Goal: Transaction & Acquisition: Purchase product/service

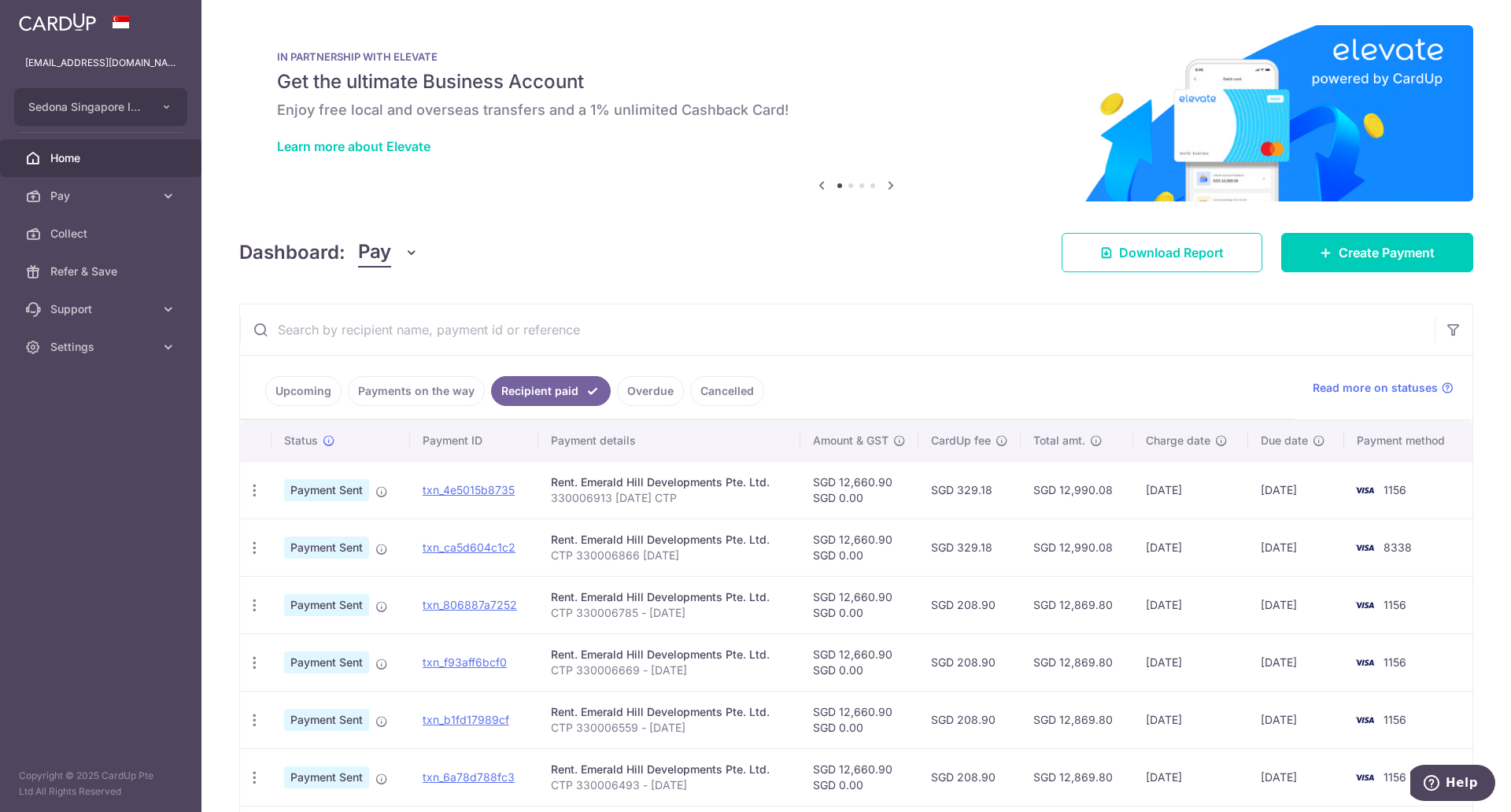
scroll to position [102, 0]
click at [325, 384] on link "Upcoming" at bounding box center [303, 391] width 76 height 30
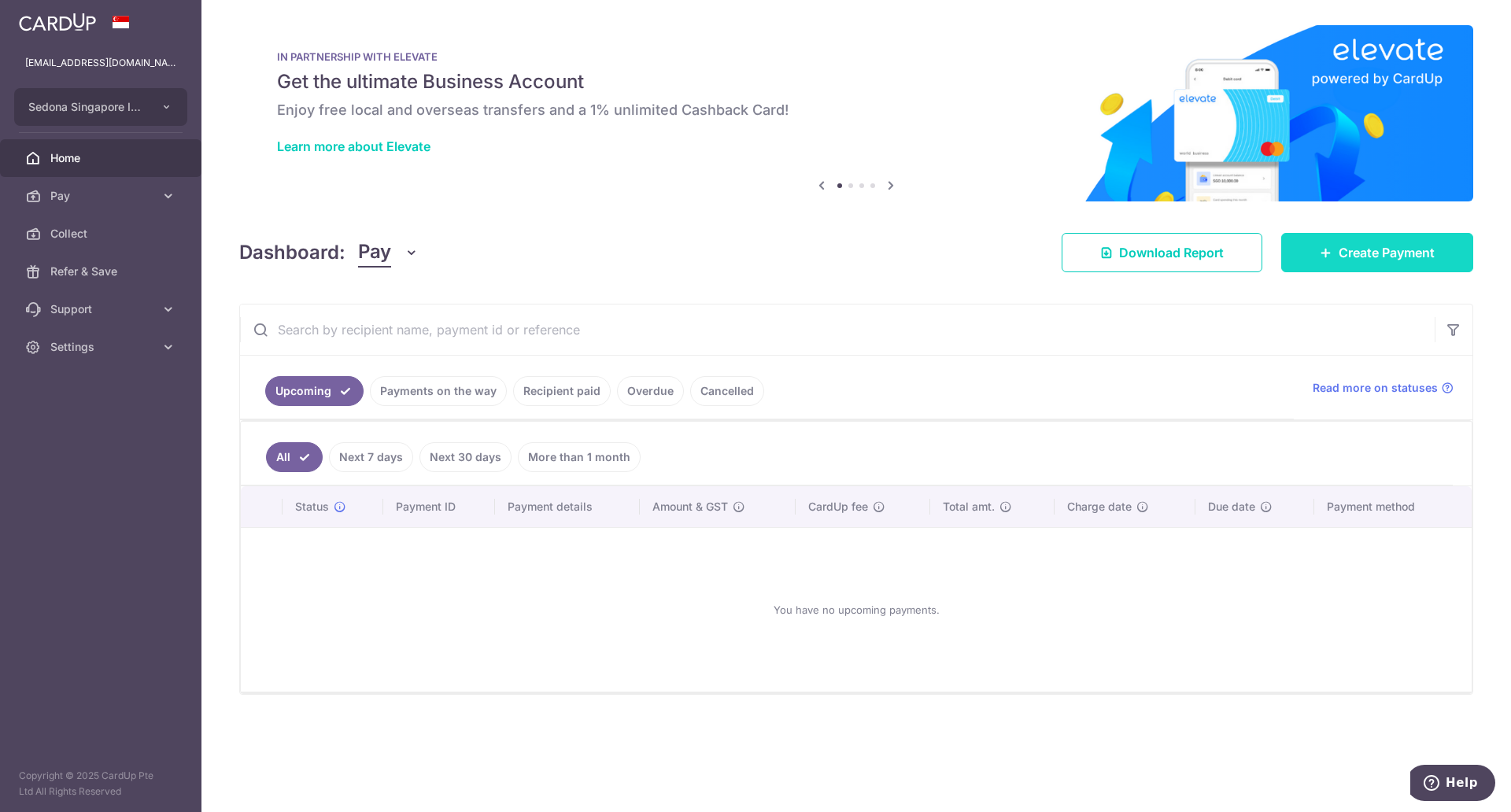
click at [1387, 260] on span "Create Payment" at bounding box center [1387, 252] width 96 height 19
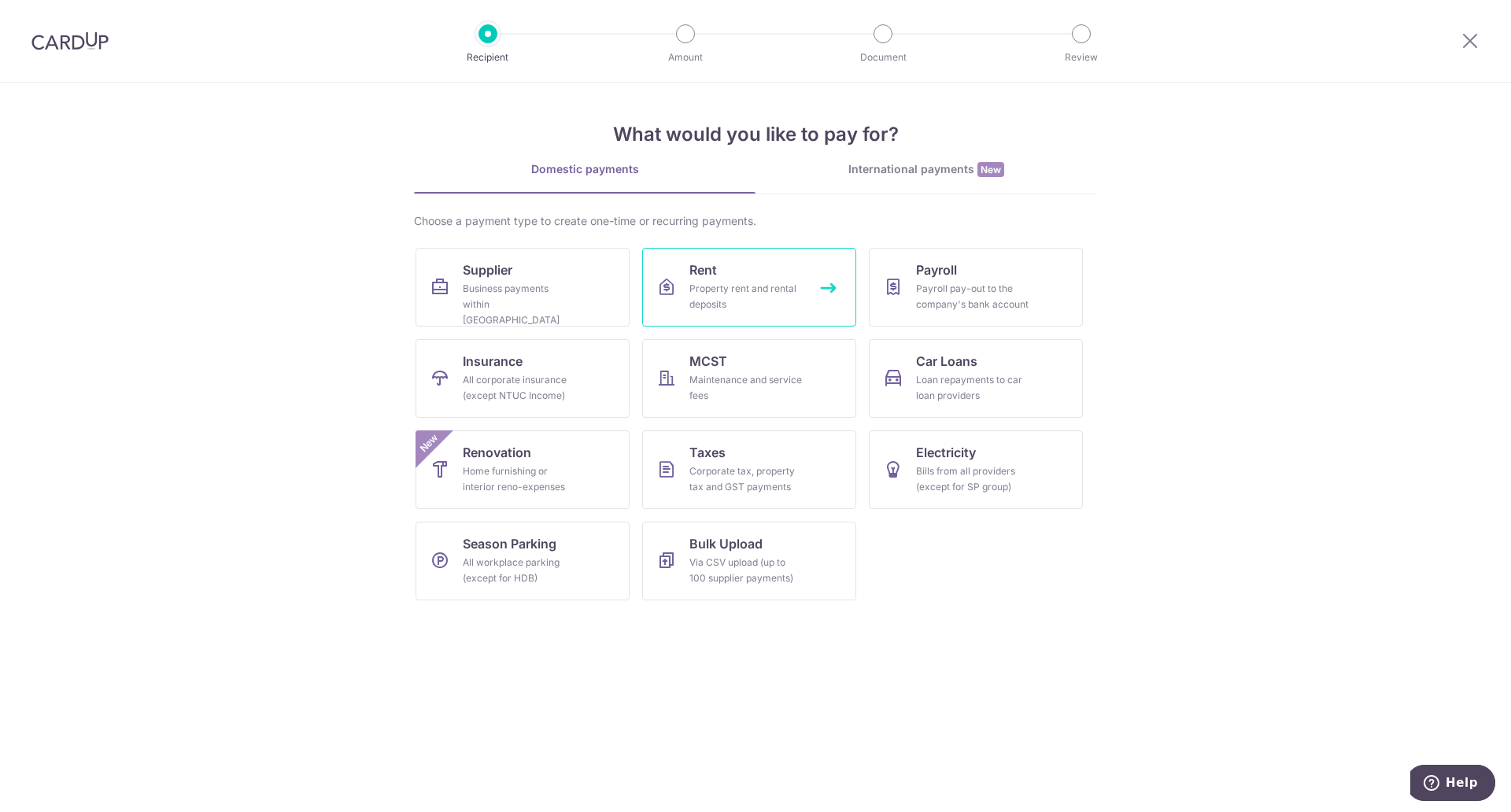
click at [819, 284] on link "Rent Property rent and rental deposits" at bounding box center [749, 287] width 214 height 79
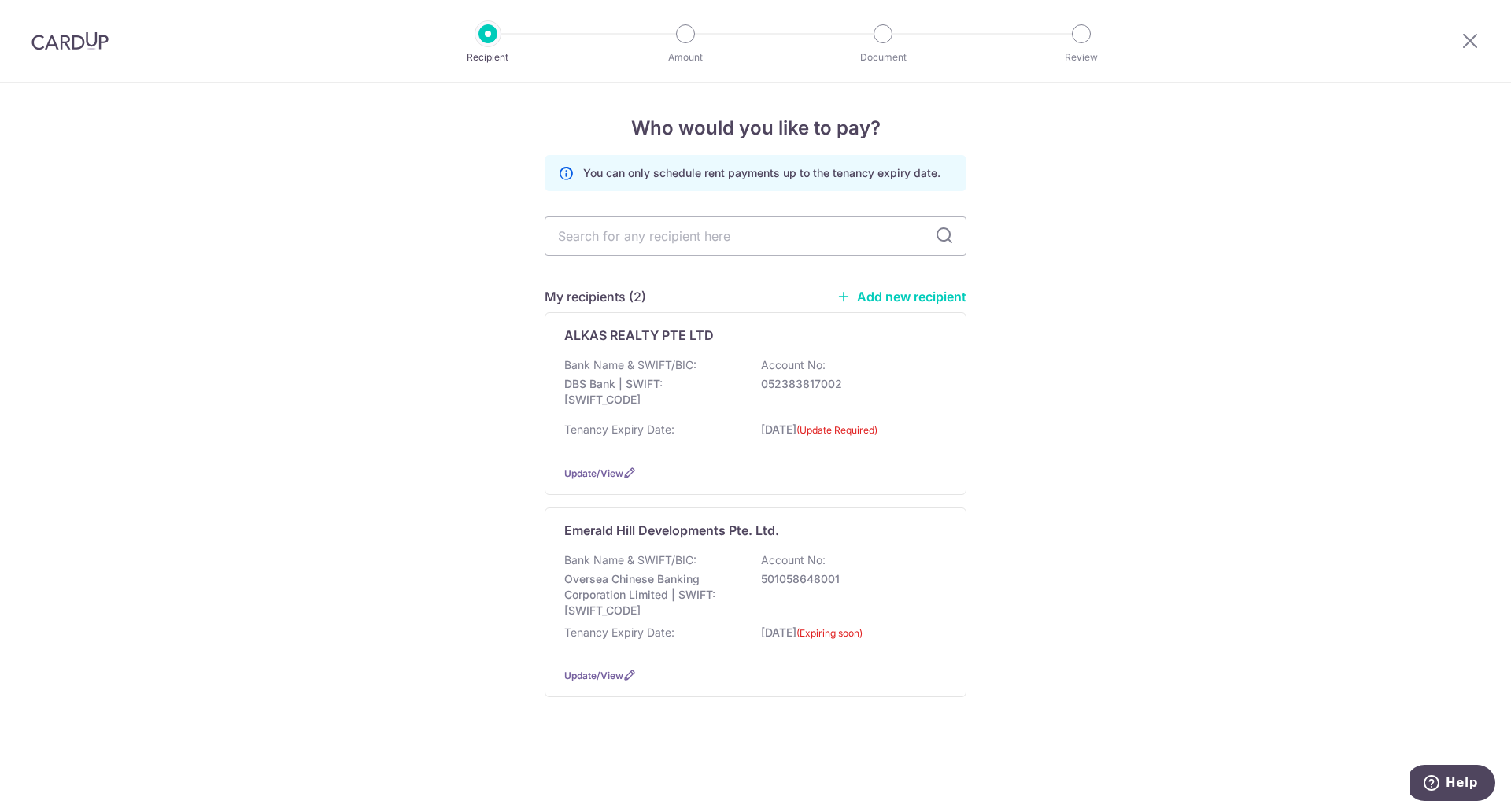
scroll to position [102, 0]
type input "c"
click at [676, 618] on p "Oversea Chinese Banking Corporation Limited | SWIFT: OCBCSGSGXXX" at bounding box center [652, 595] width 176 height 47
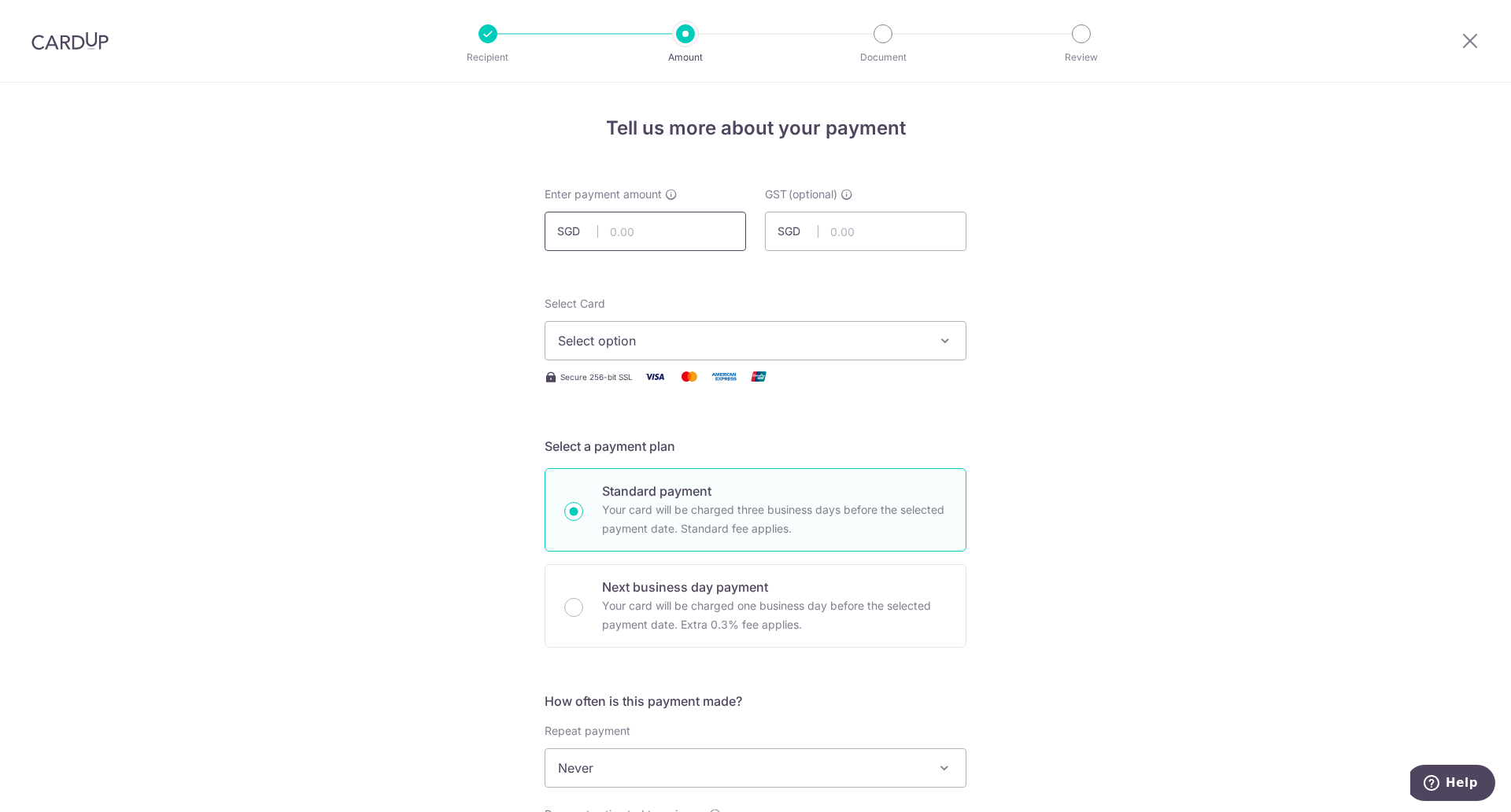
click at [628, 241] on input "text" at bounding box center [645, 231] width 202 height 39
paste input "12,660.90"
type input "12,660.90"
click at [671, 340] on span "Select option" at bounding box center [740, 341] width 367 height 19
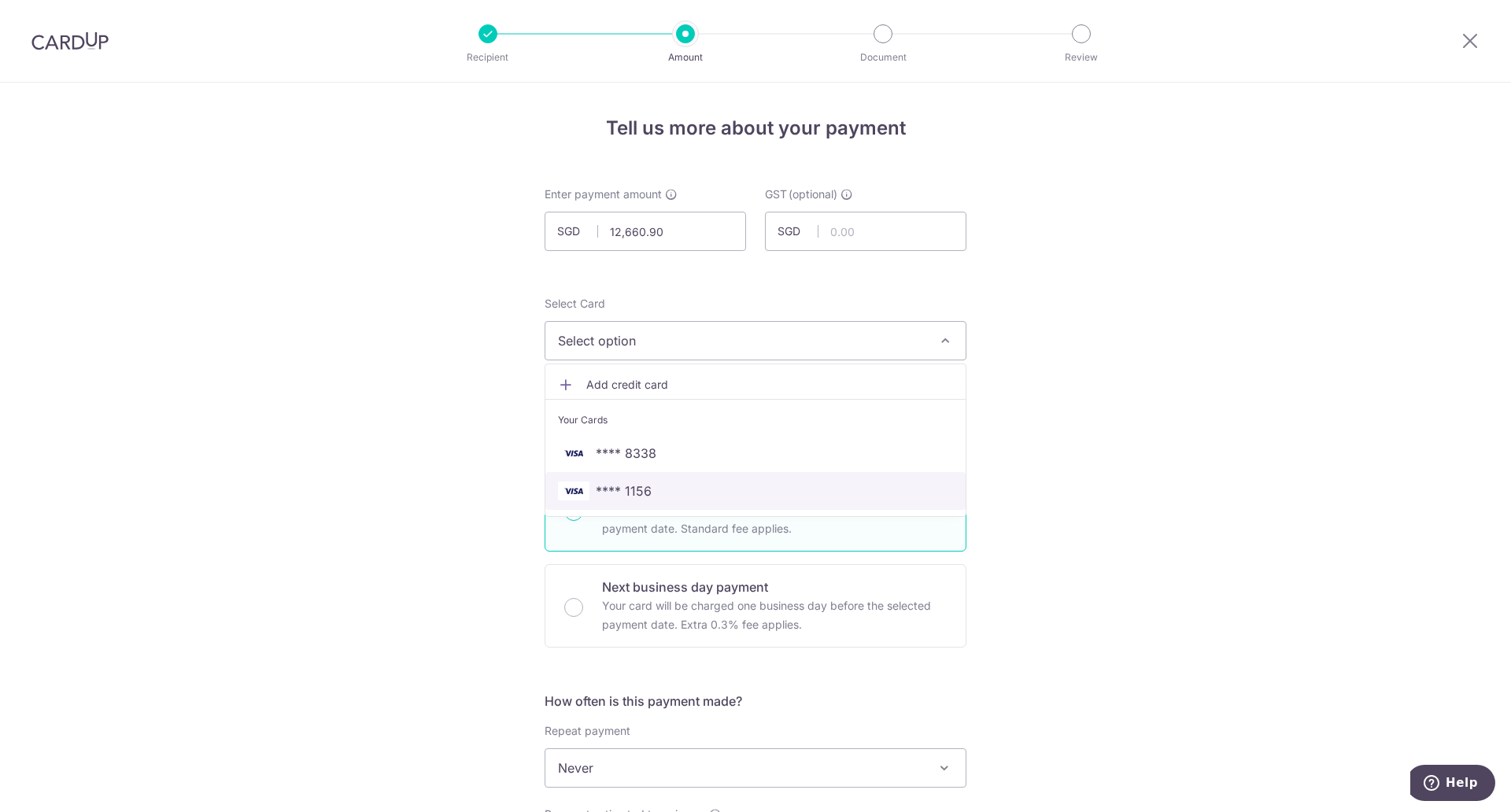
click at [658, 493] on span "**** 1156" at bounding box center [755, 491] width 395 height 19
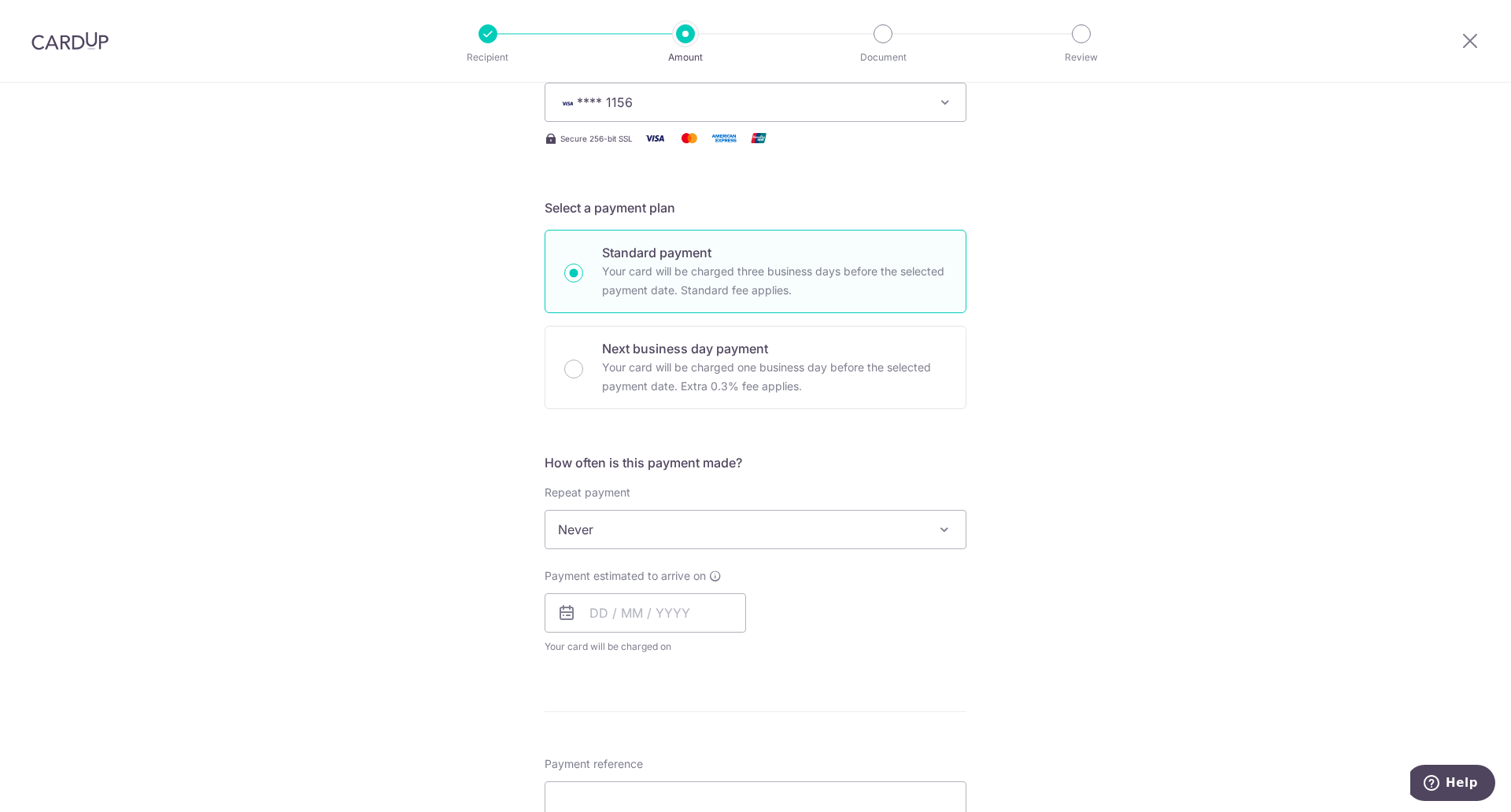
scroll to position [254, 0]
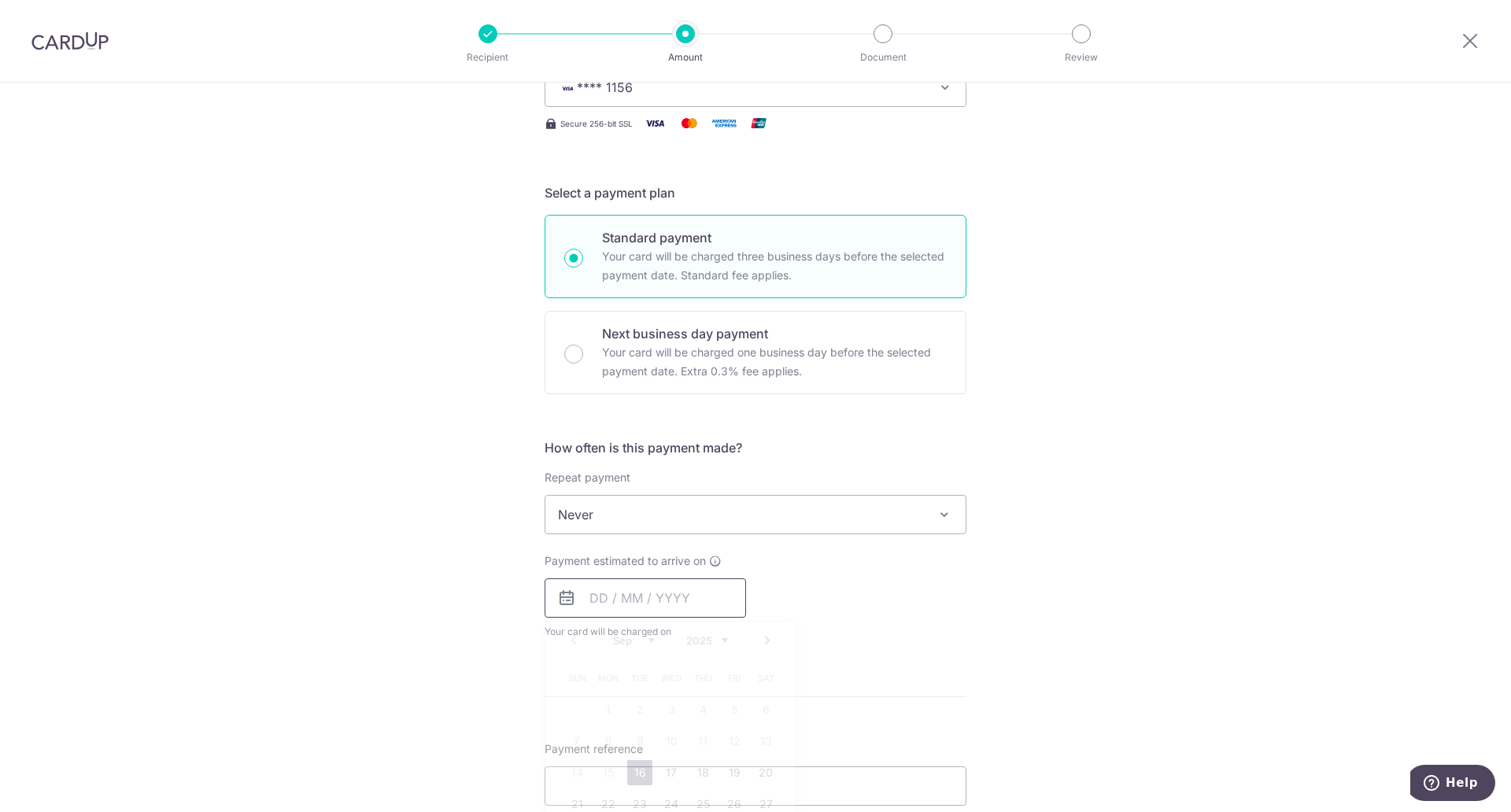
click at [699, 593] on input "text" at bounding box center [645, 598] width 202 height 39
click at [636, 765] on link "16" at bounding box center [640, 772] width 25 height 25
type input "[DATE]"
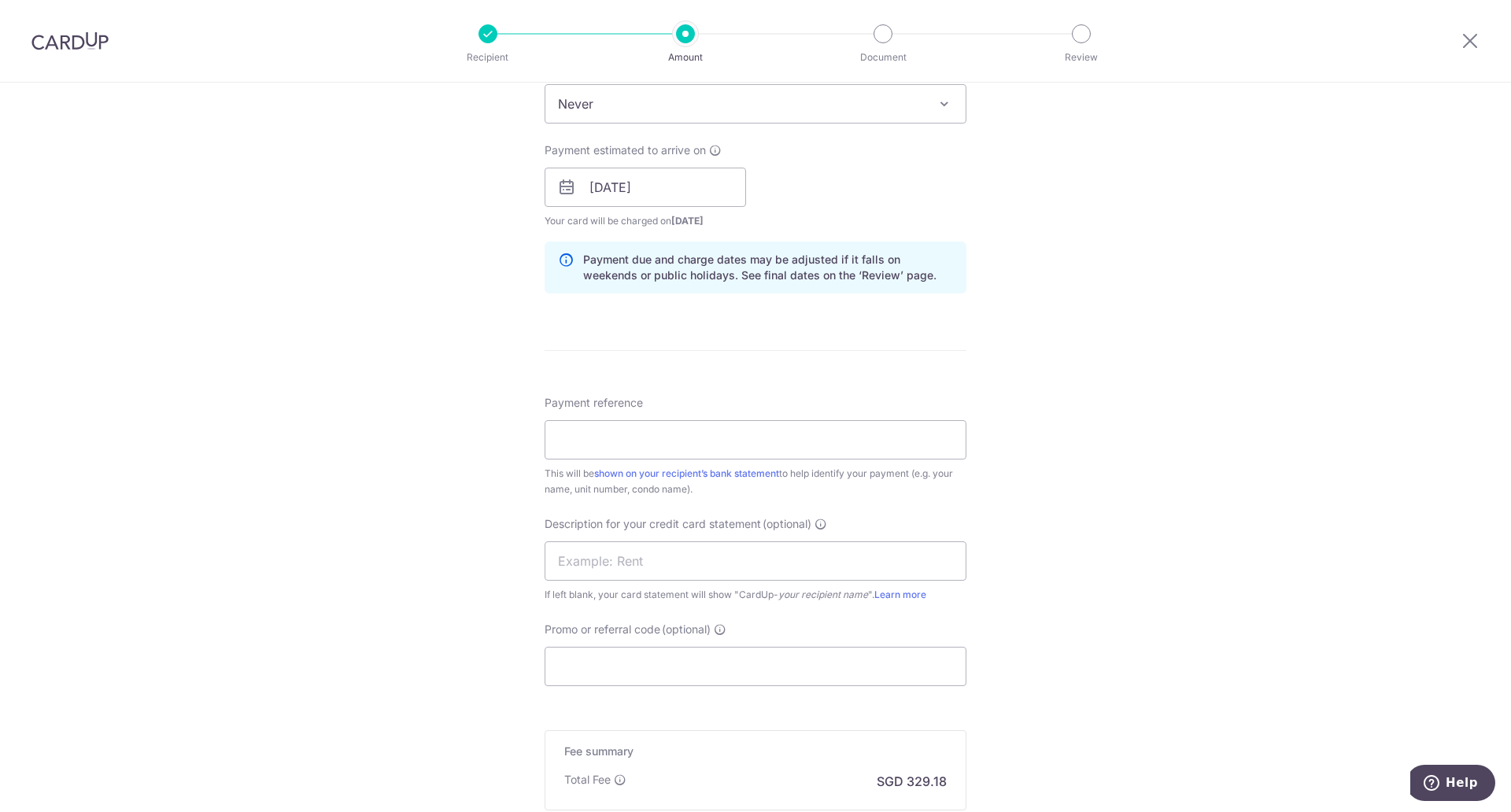
scroll to position [693, 0]
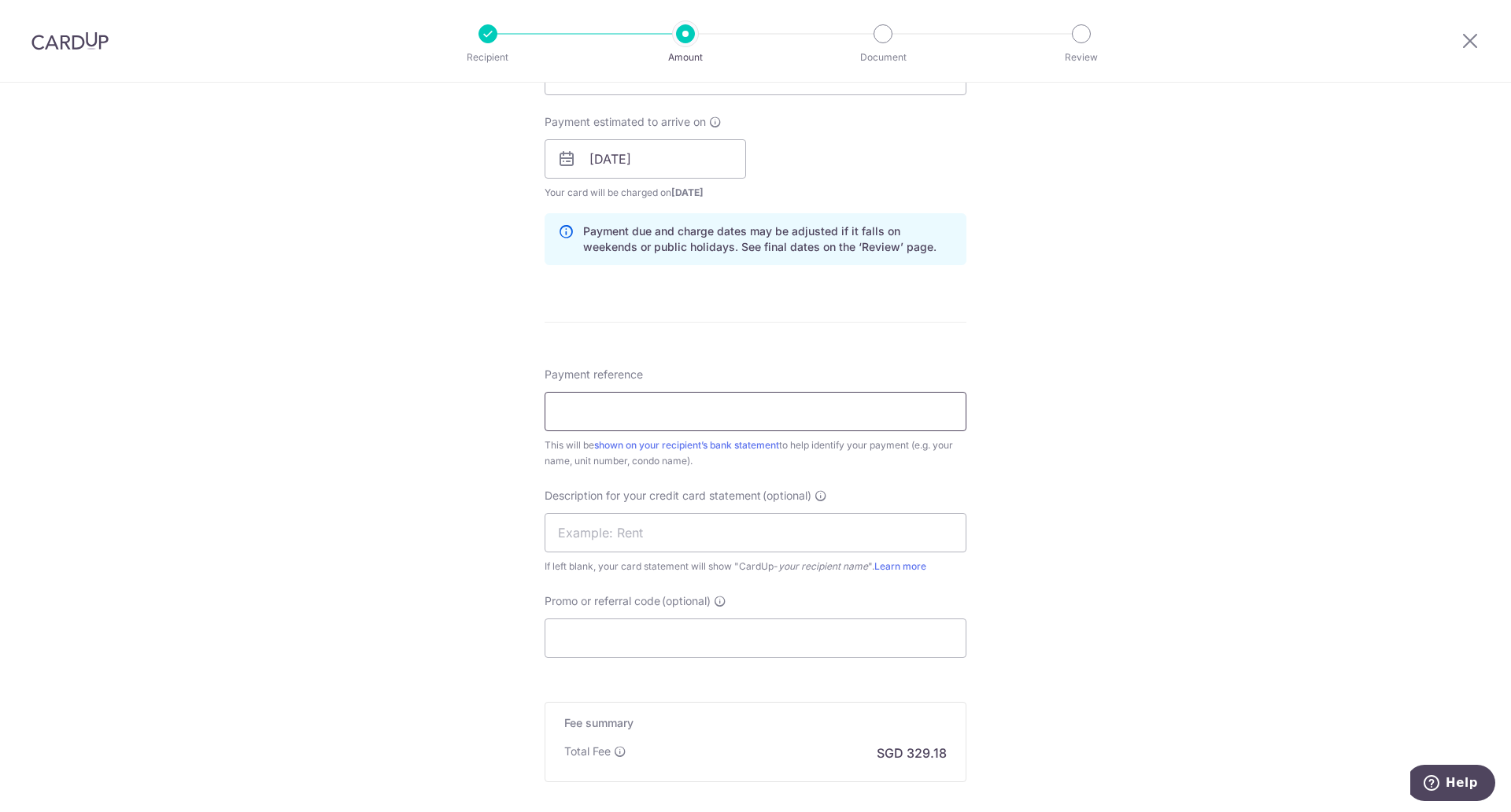
click at [822, 406] on input "Payment reference" at bounding box center [755, 411] width 422 height 39
paste input "330006977"
type input "CTP_330006977_AUGUST_2025"
click at [601, 542] on input "text" at bounding box center [755, 532] width 422 height 39
type input "Rent"
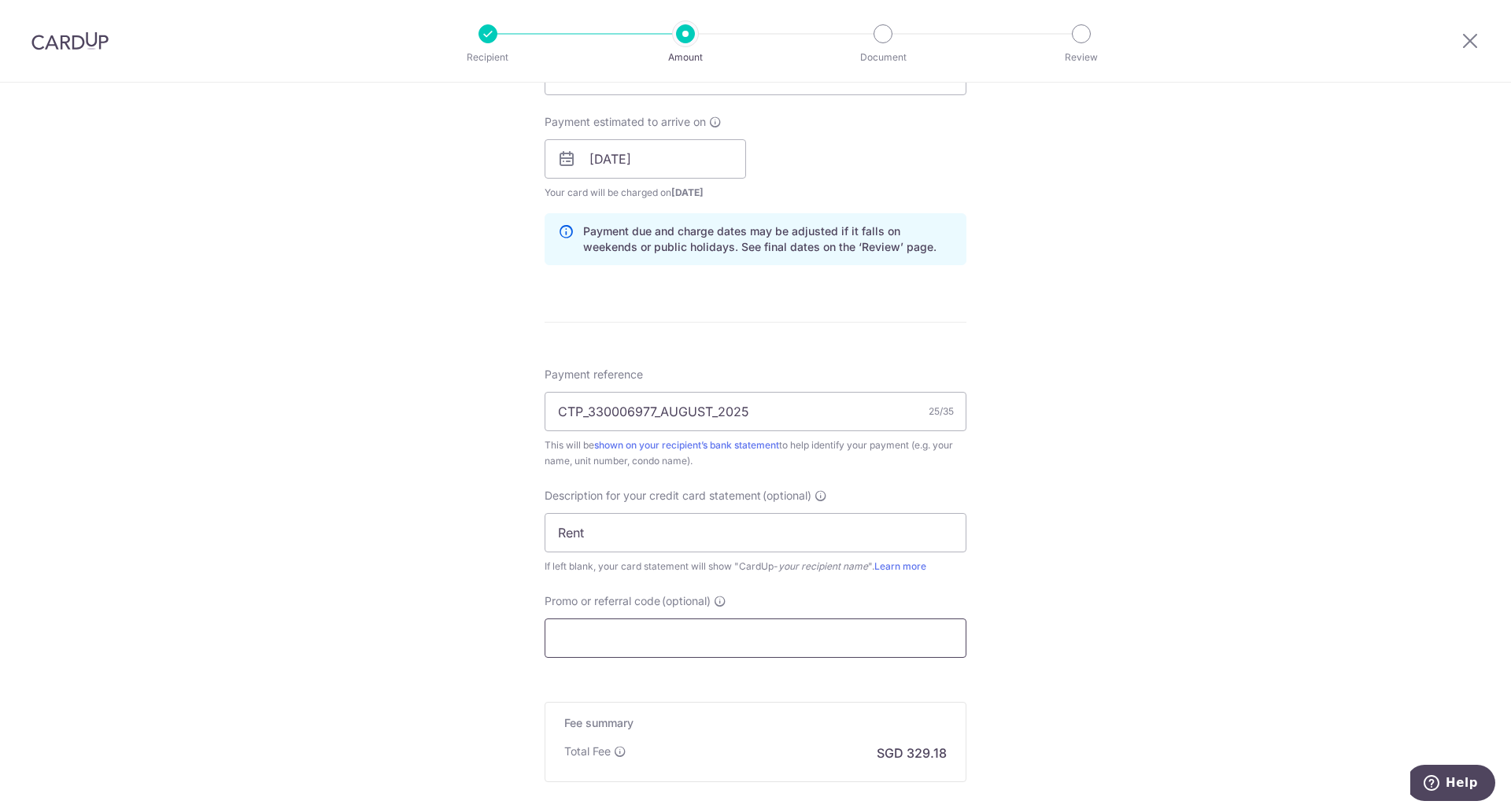
click at [649, 634] on input "Promo or referral code (optional)" at bounding box center [755, 638] width 422 height 39
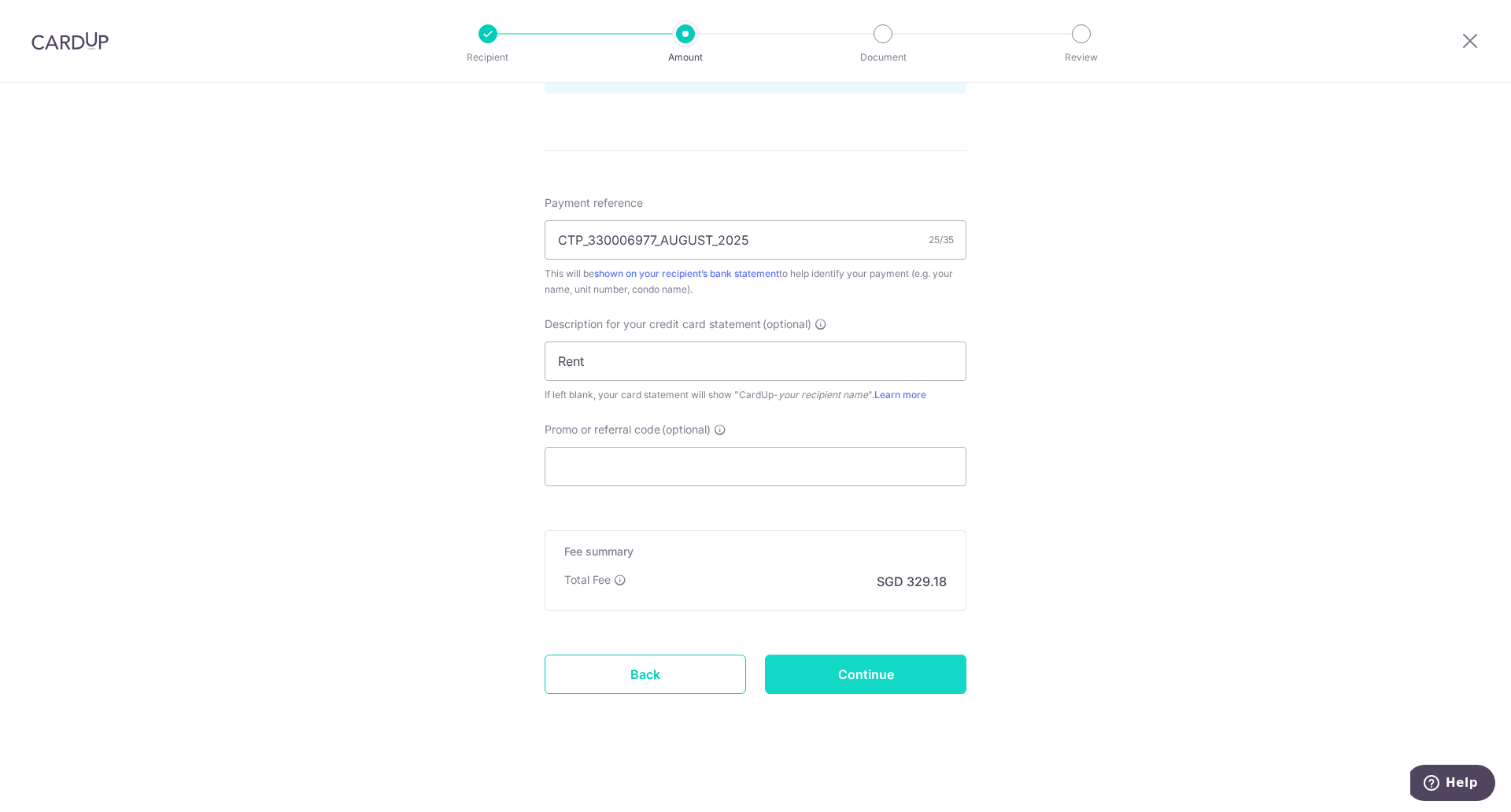
click at [936, 678] on input "Continue" at bounding box center [866, 675] width 202 height 39
type input "Create Schedule"
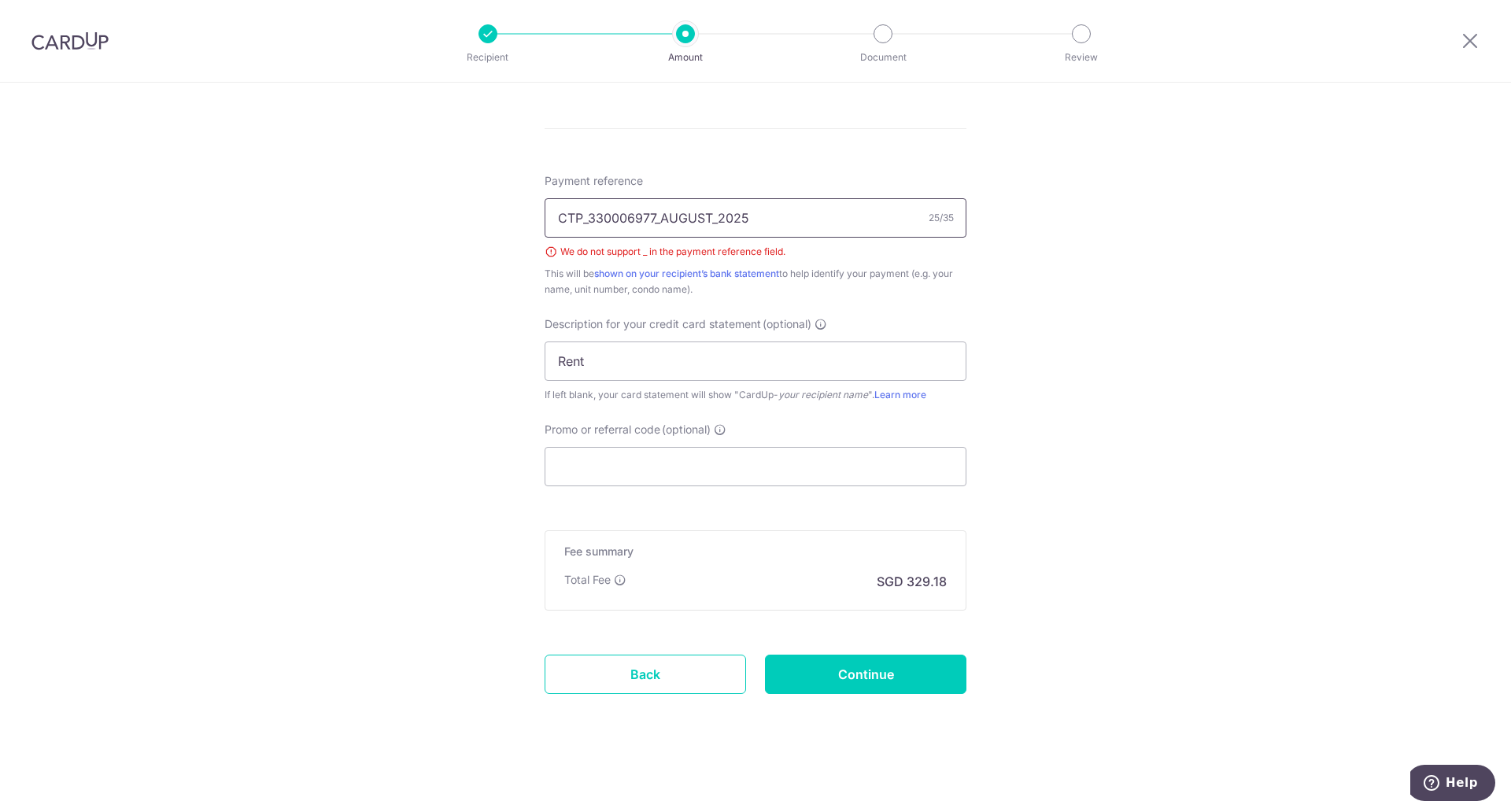
click at [581, 209] on input "CTP_330006977_AUGUST_2025" at bounding box center [755, 218] width 422 height 39
type input "CTP 330006977 AUGUST 2025"
click at [849, 661] on input "Continue" at bounding box center [866, 675] width 202 height 39
type input "Create Schedule"
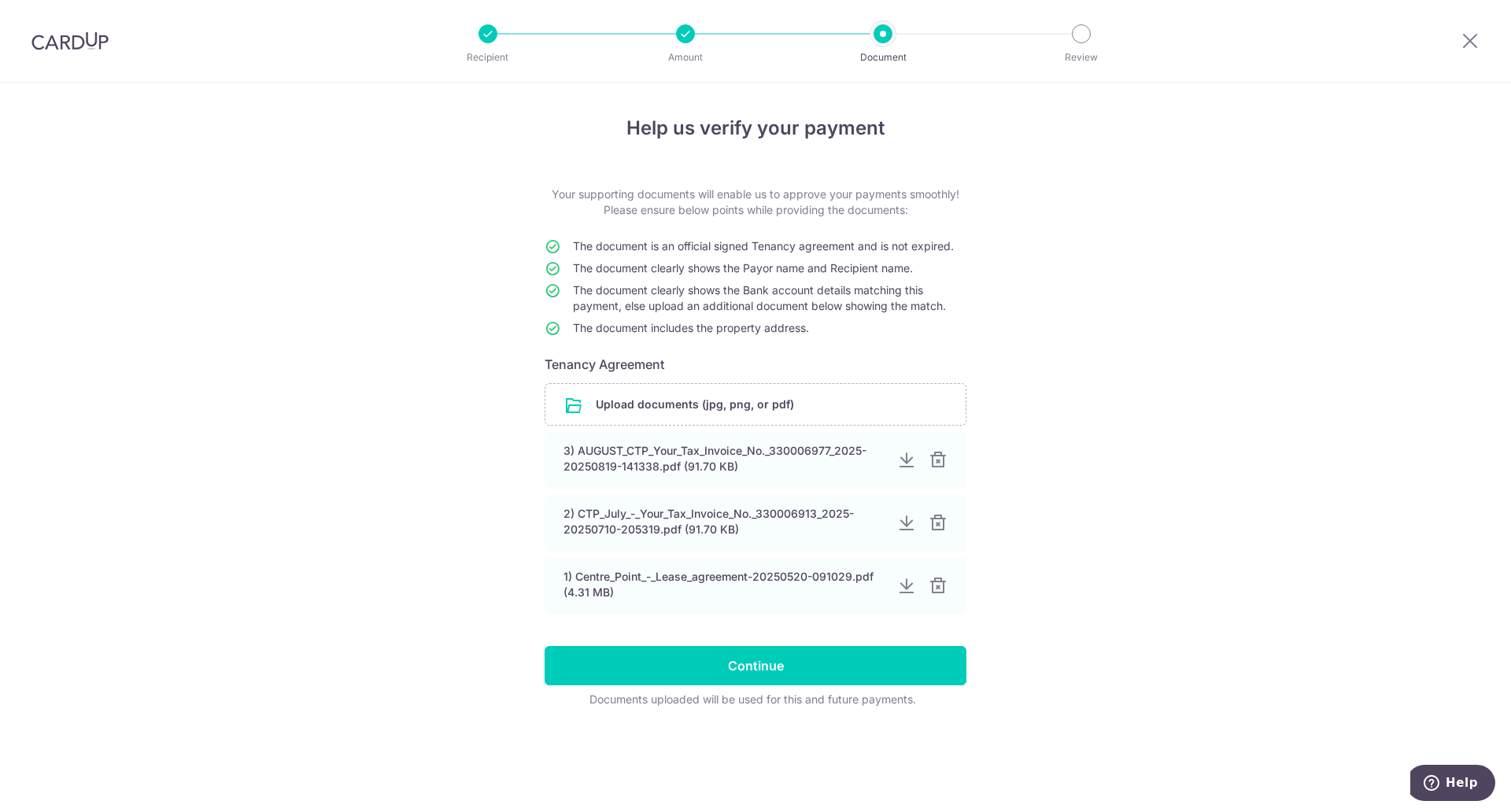
scroll to position [102, 0]
click at [728, 408] on input "file" at bounding box center [755, 405] width 420 height 41
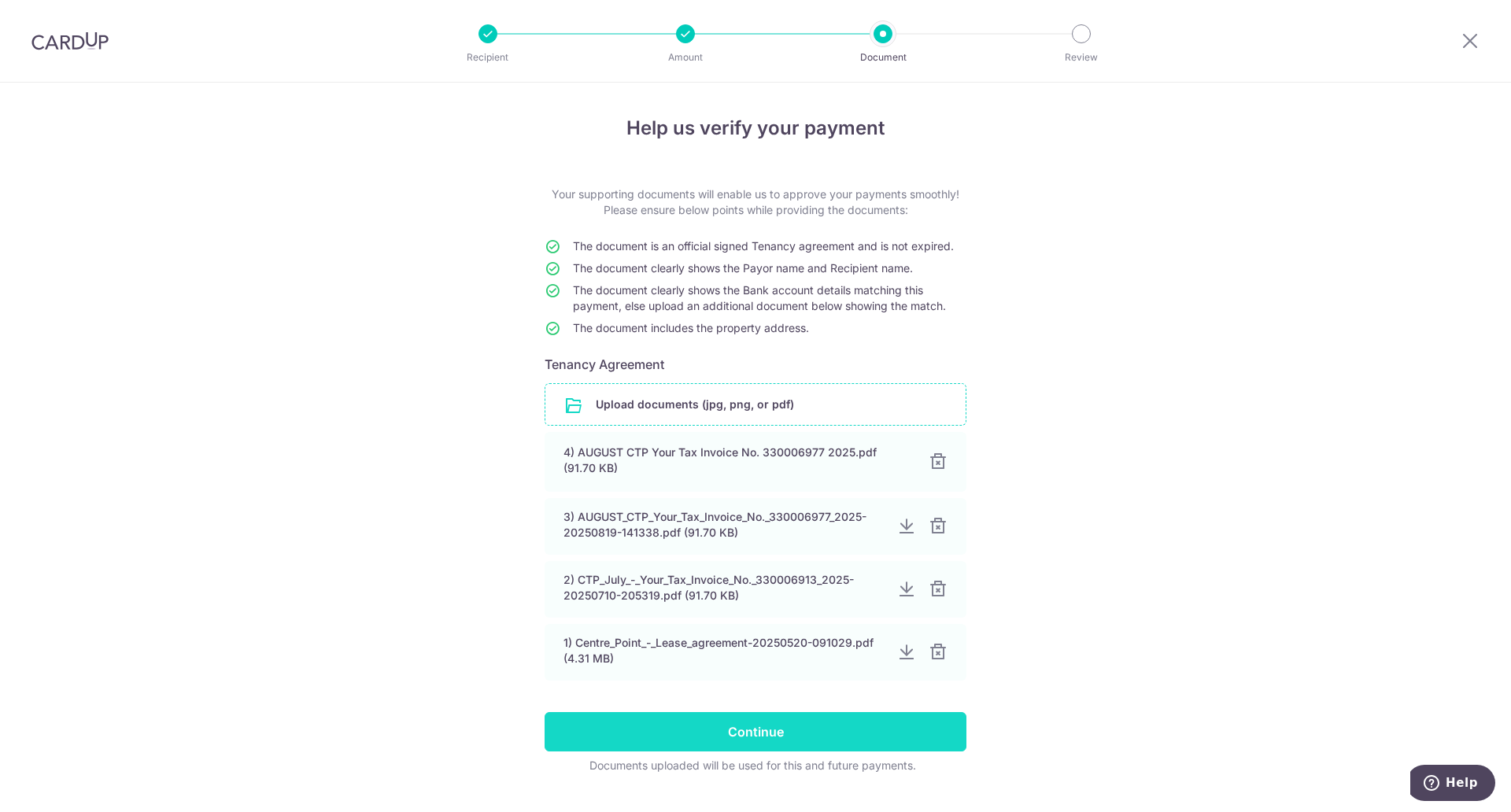
click at [690, 732] on input "Continue" at bounding box center [755, 732] width 422 height 39
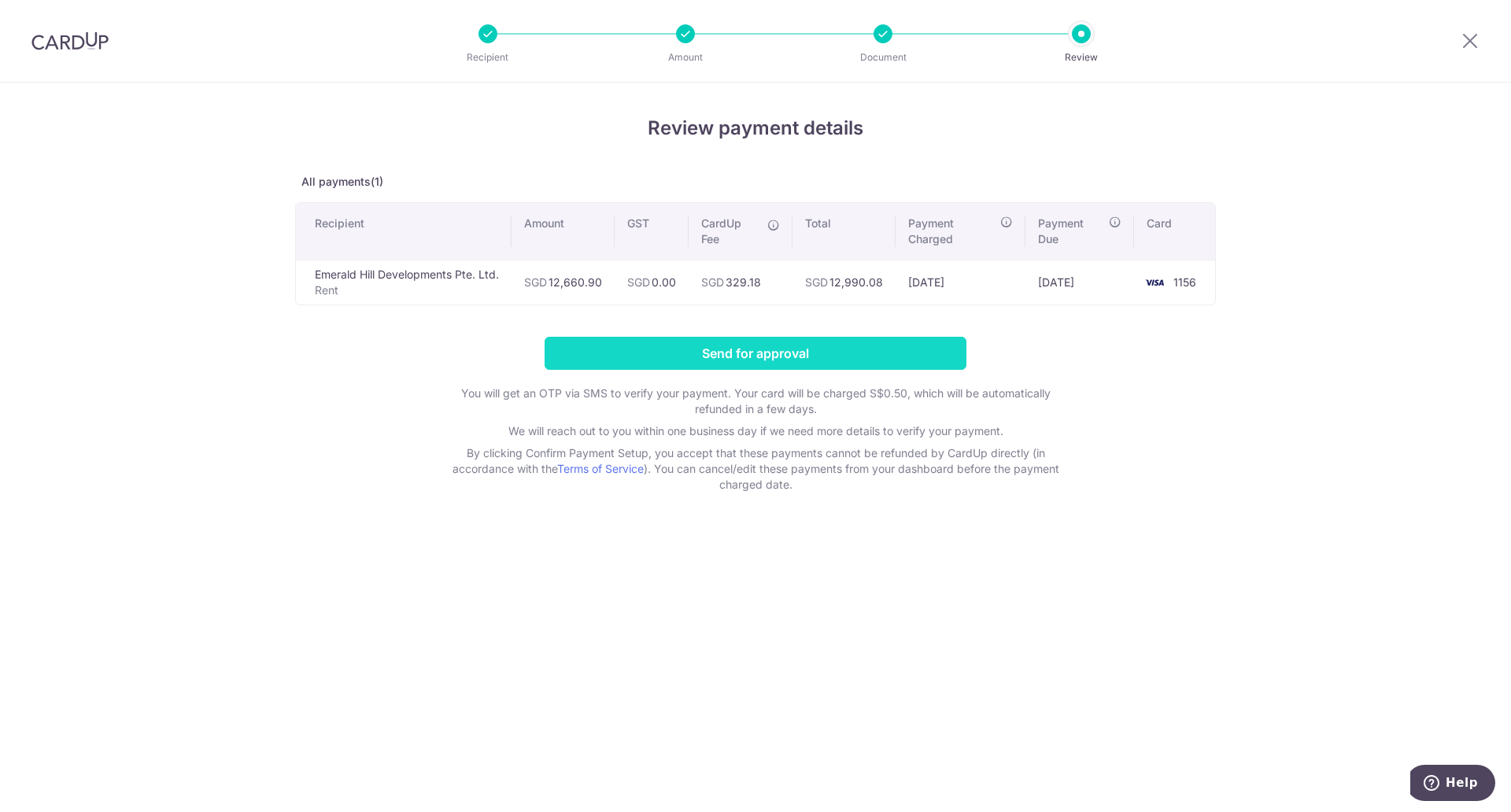
scroll to position [102, 0]
click at [749, 353] on input "Send for approval" at bounding box center [755, 353] width 422 height 33
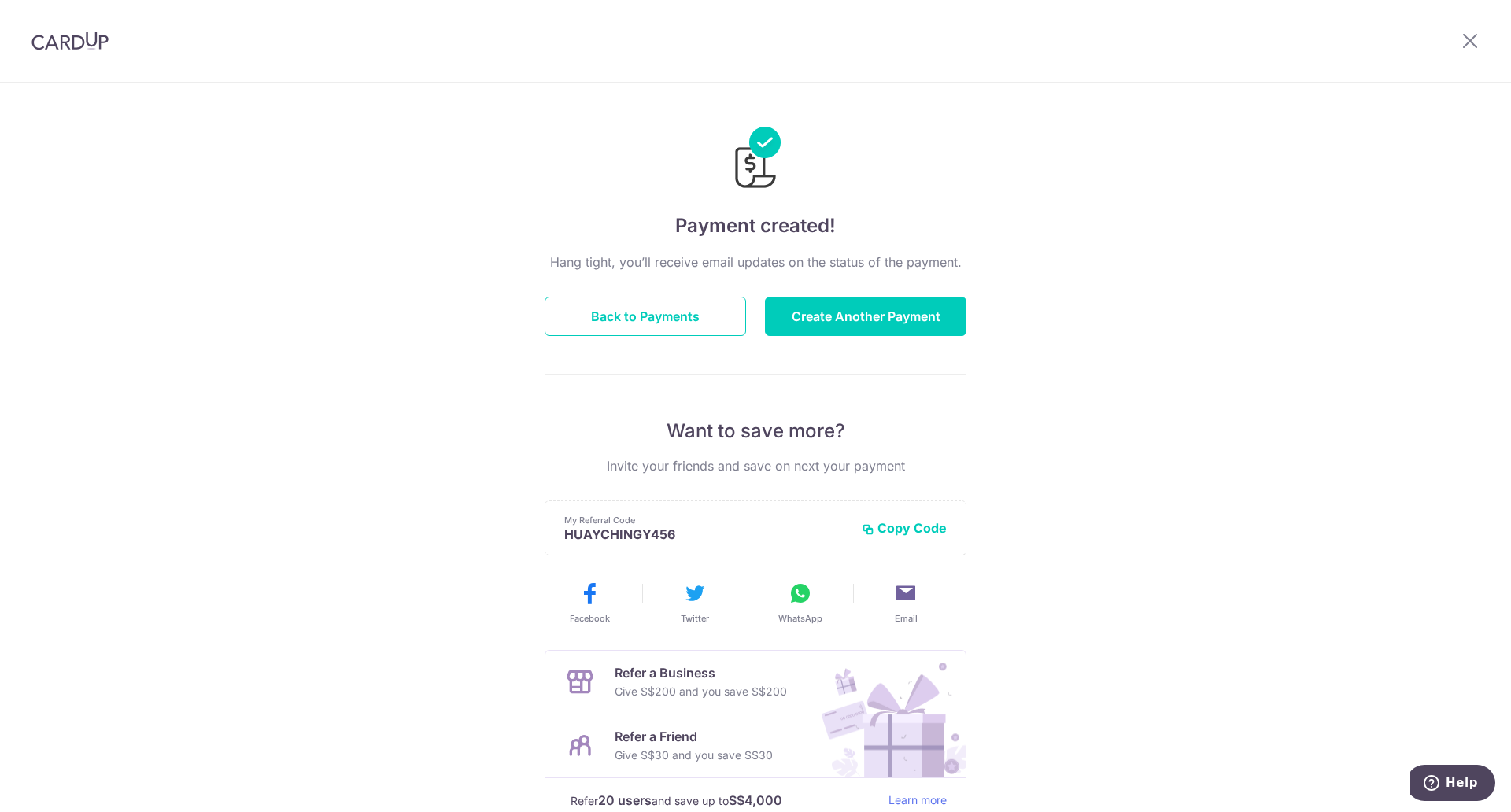
scroll to position [102, 0]
click at [580, 317] on button "Back to Payments" at bounding box center [645, 316] width 202 height 39
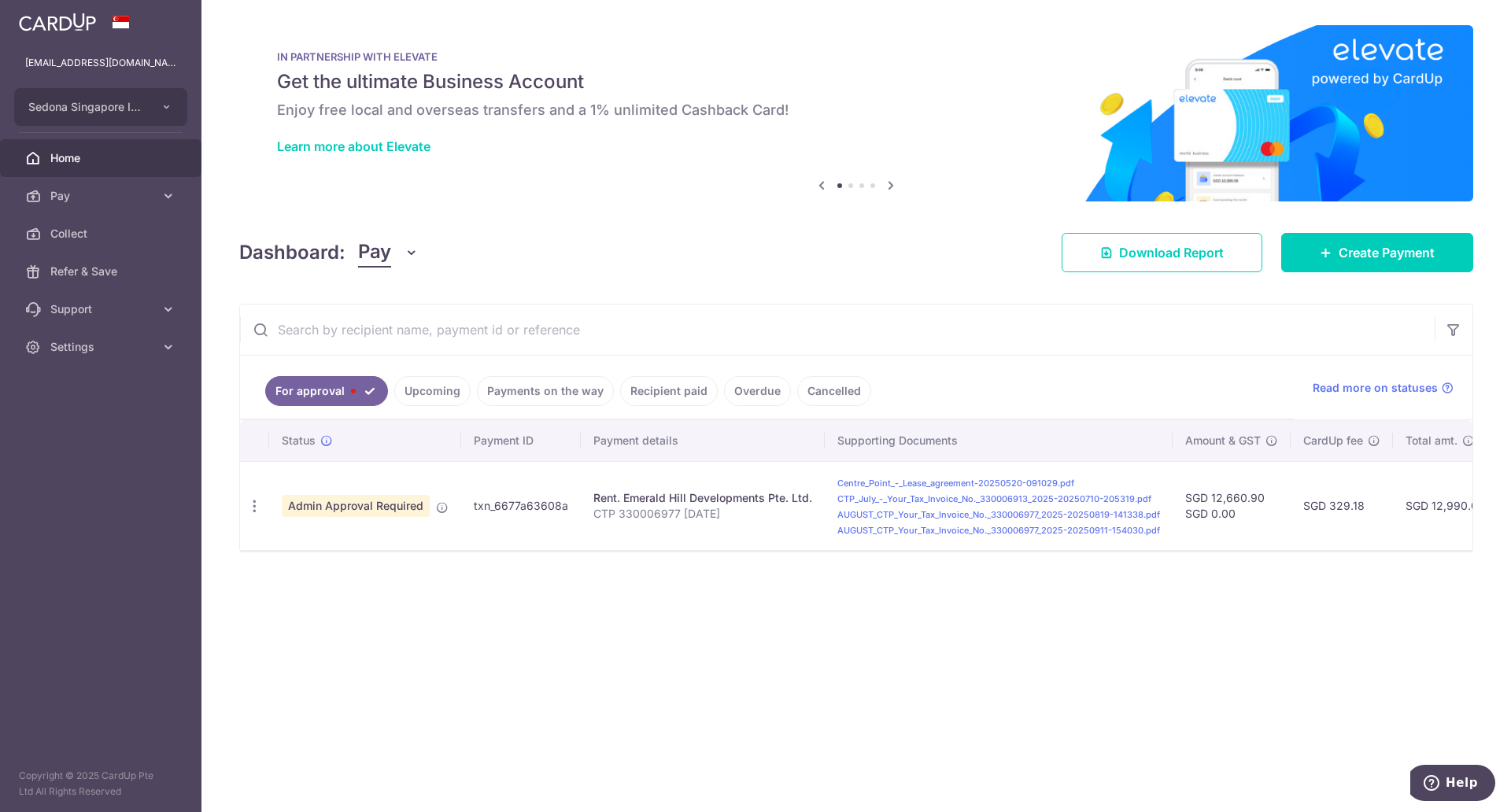
click at [523, 381] on link "Payments on the way" at bounding box center [545, 391] width 137 height 30
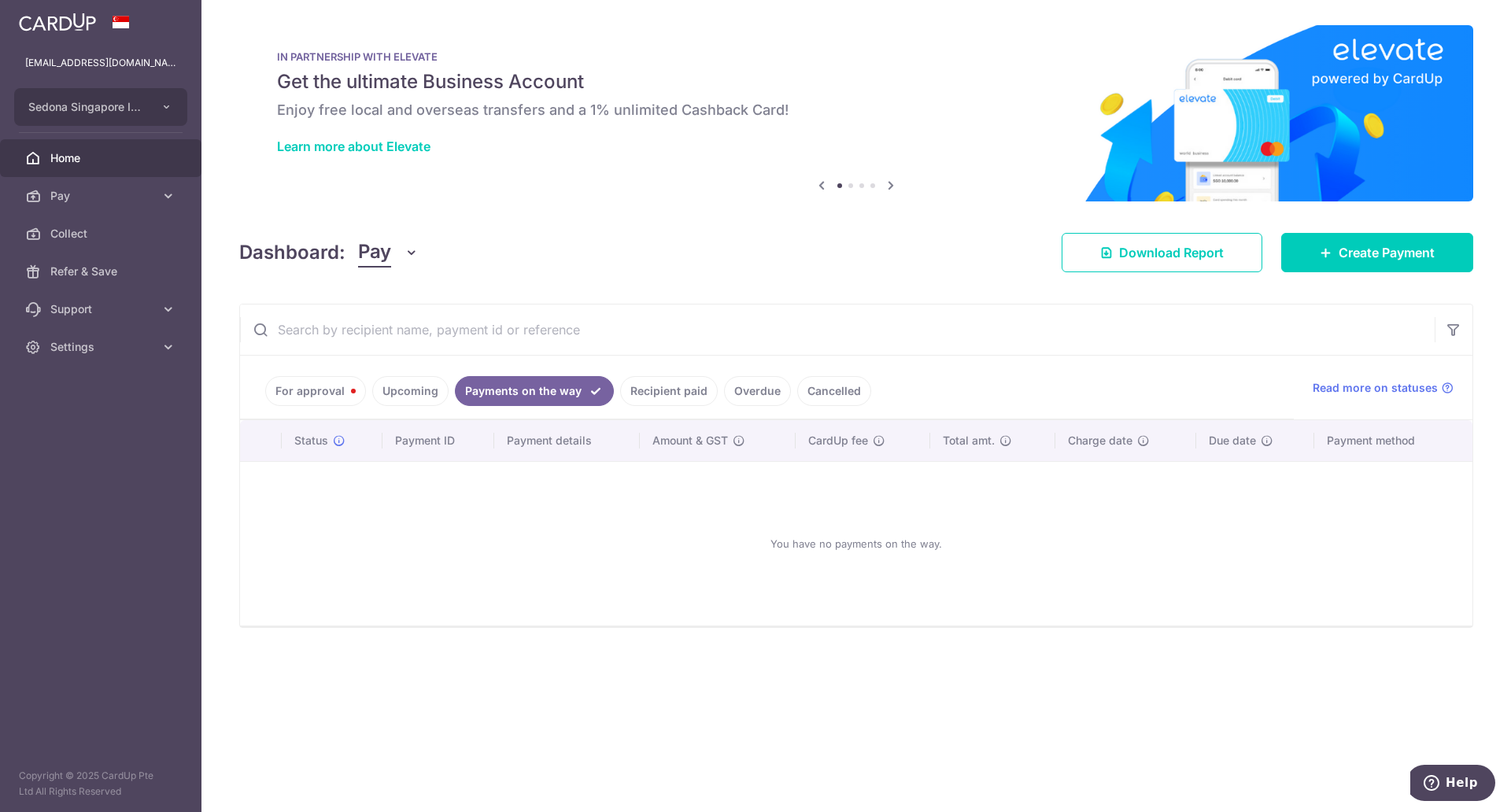
click at [658, 393] on link "Recipient paid" at bounding box center [669, 391] width 98 height 30
